Goal: Task Accomplishment & Management: Complete application form

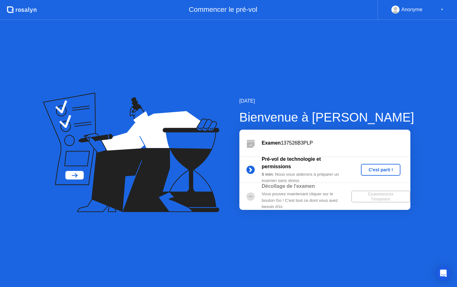
click at [390, 172] on div "C'est parti !" at bounding box center [381, 169] width 35 height 5
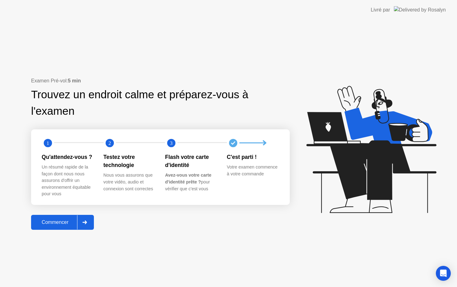
click at [62, 225] on div "Commencer" at bounding box center [55, 223] width 44 height 6
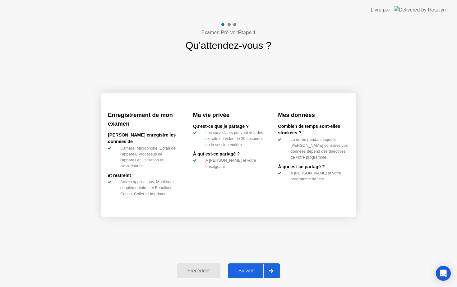
click at [268, 268] on div at bounding box center [271, 271] width 15 height 14
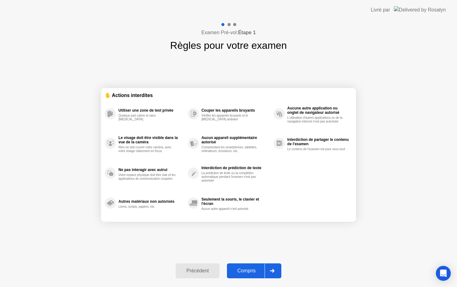
click at [261, 272] on div "Compris" at bounding box center [247, 271] width 36 height 6
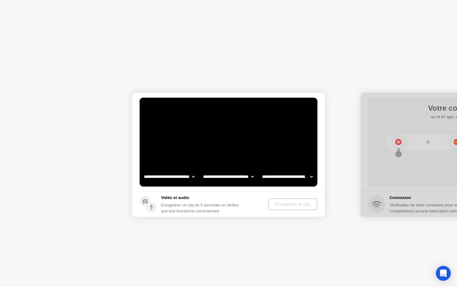
select select "**********"
select select "*******"
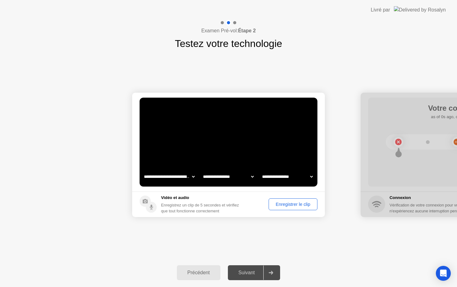
click at [270, 277] on div at bounding box center [271, 273] width 15 height 14
click at [252, 271] on div "Suivant" at bounding box center [247, 273] width 34 height 6
click at [276, 203] on div "Enregistrer le clip" at bounding box center [293, 204] width 44 height 5
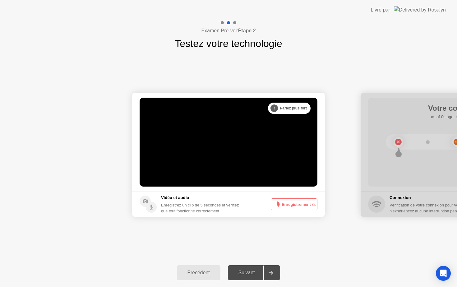
click at [383, 187] on div at bounding box center [457, 155] width 193 height 124
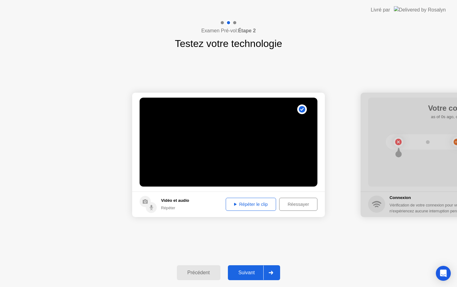
click at [292, 206] on div "Réessayer" at bounding box center [299, 204] width 34 height 5
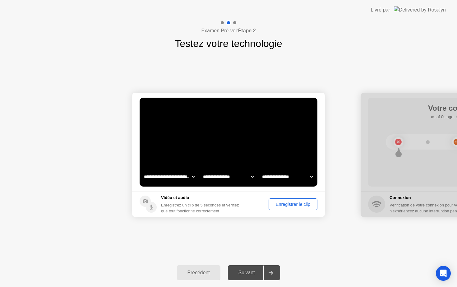
click at [278, 207] on div "Enregistrer le clip" at bounding box center [293, 204] width 44 height 5
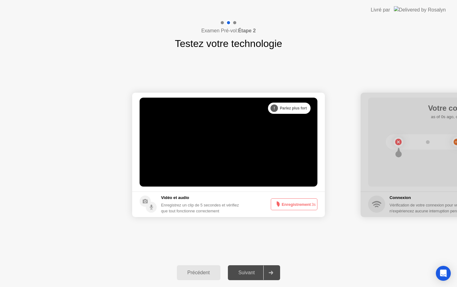
click at [281, 206] on button "Enregistrement 3s" at bounding box center [294, 205] width 47 height 12
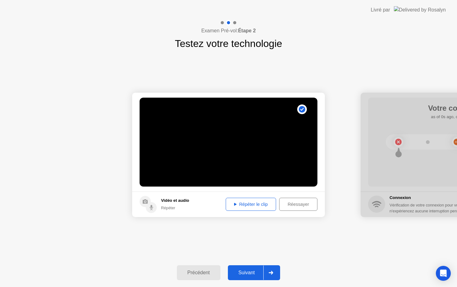
click at [235, 205] on div "Répéter le clip" at bounding box center [251, 204] width 46 height 5
click at [276, 277] on div at bounding box center [271, 273] width 15 height 14
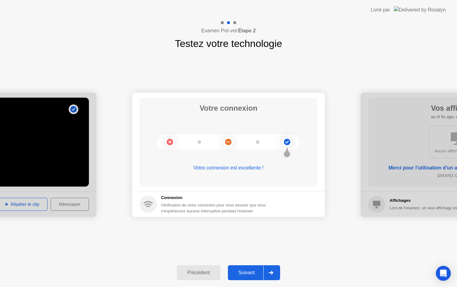
click at [272, 274] on icon at bounding box center [271, 273] width 5 height 4
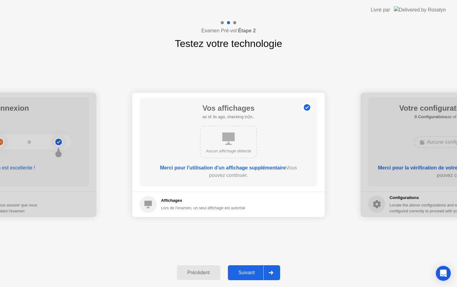
click at [272, 274] on icon at bounding box center [271, 273] width 5 height 4
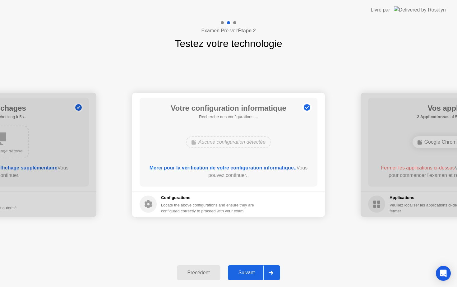
click at [272, 274] on icon at bounding box center [271, 273] width 5 height 4
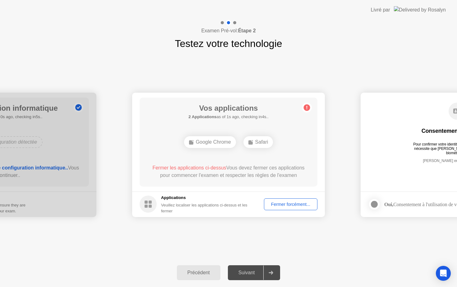
click at [284, 206] on div "Fermer forcément..." at bounding box center [290, 204] width 49 height 5
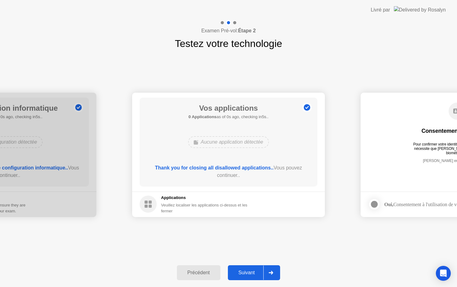
click at [274, 275] on div at bounding box center [271, 273] width 15 height 14
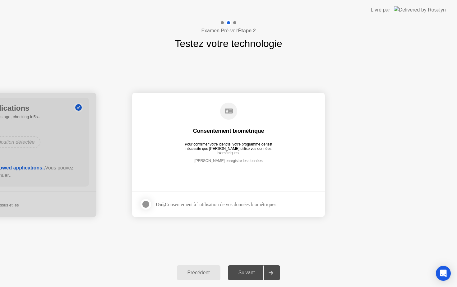
click at [274, 275] on div at bounding box center [271, 273] width 15 height 14
click at [145, 203] on div at bounding box center [145, 204] width 7 height 7
click at [273, 276] on div at bounding box center [271, 273] width 15 height 14
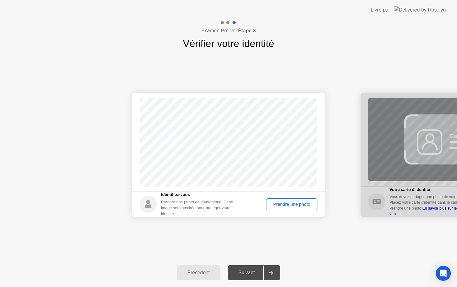
click at [286, 208] on button "Prendre une photo" at bounding box center [291, 205] width 51 height 12
click at [270, 273] on icon at bounding box center [271, 273] width 5 height 4
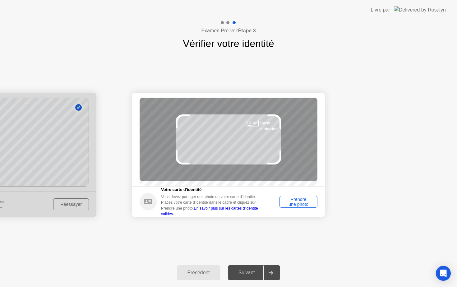
click at [299, 206] on div "Prendre une photo" at bounding box center [299, 202] width 34 height 10
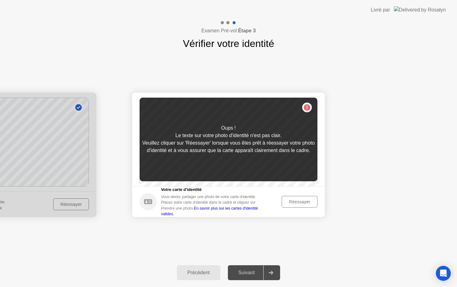
click at [299, 204] on div "Réessayer" at bounding box center [299, 201] width 31 height 5
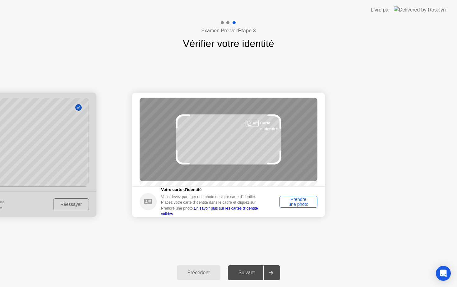
click at [299, 205] on div "Prendre une photo" at bounding box center [299, 202] width 34 height 10
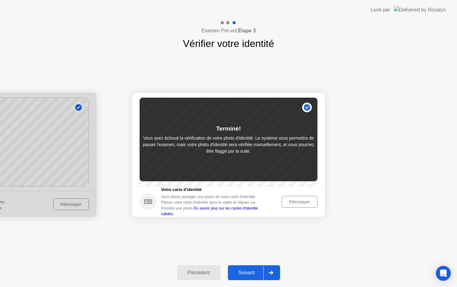
click at [273, 271] on icon at bounding box center [271, 273] width 5 height 4
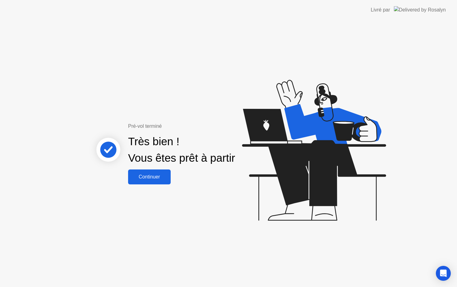
click at [161, 176] on div "Continuer" at bounding box center [149, 177] width 39 height 6
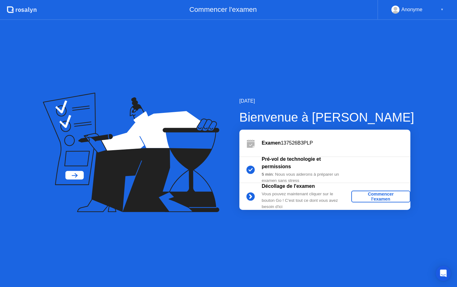
click at [386, 198] on div "Commencer l'examen" at bounding box center [381, 197] width 54 height 10
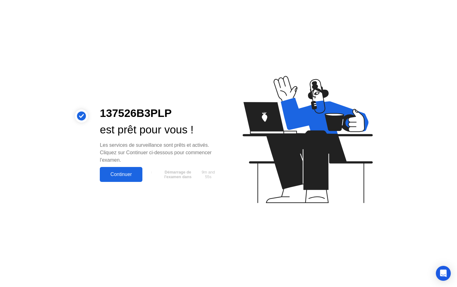
click at [128, 173] on div "Continuer" at bounding box center [121, 175] width 39 height 6
